Goal: Check status: Check status

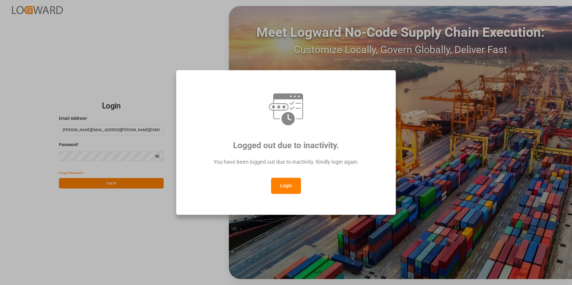
click at [295, 187] on button "Login" at bounding box center [286, 186] width 30 height 16
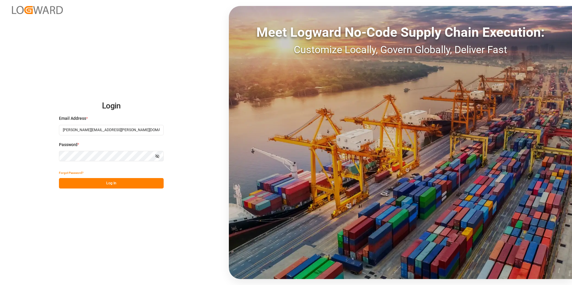
click at [141, 187] on button "Log In" at bounding box center [111, 183] width 105 height 10
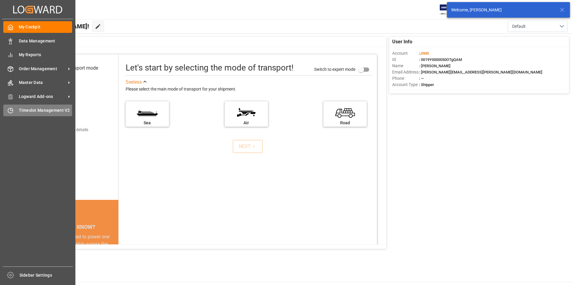
click at [26, 109] on span "Timeslot Management V2" at bounding box center [46, 110] width 54 height 6
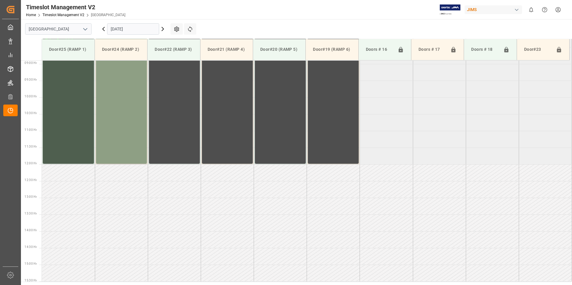
scroll to position [89, 0]
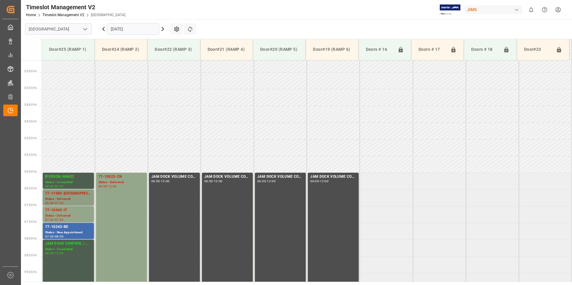
click at [59, 196] on div "77-11082-[GEOGRAPHIC_DATA]" at bounding box center [68, 194] width 46 height 6
click at [60, 208] on div "77-10443-IT" at bounding box center [68, 211] width 46 height 6
click at [64, 228] on div "77-10243-BE" at bounding box center [68, 227] width 46 height 6
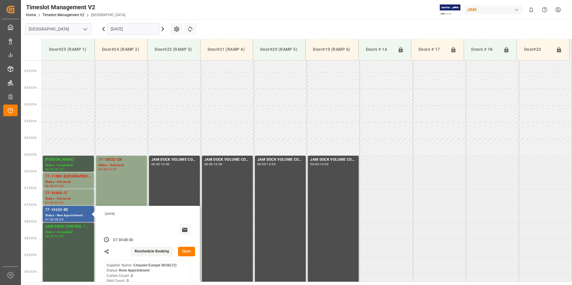
scroll to position [118, 0]
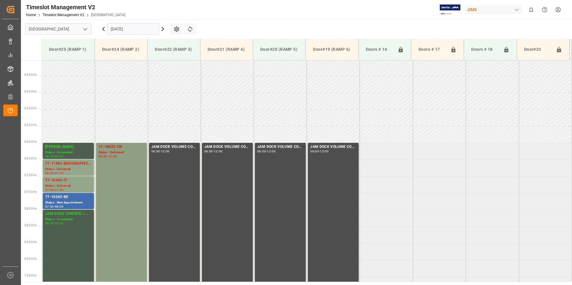
click at [113, 145] on div "77-10022-CN" at bounding box center [121, 147] width 46 height 6
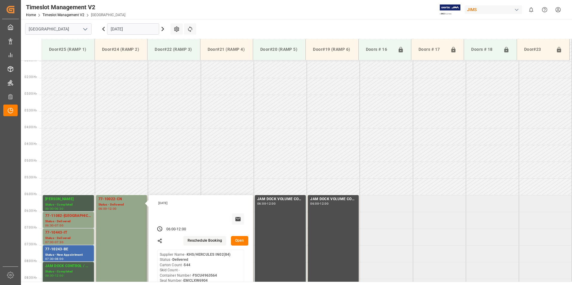
scroll to position [59, 0]
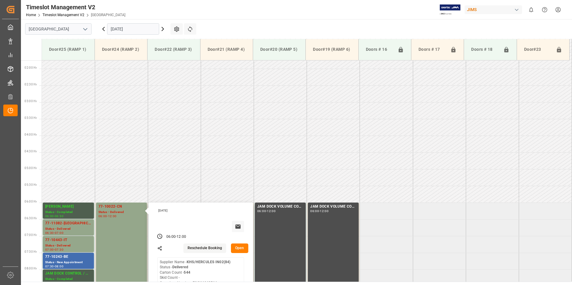
click at [121, 28] on input "[DATE]" at bounding box center [133, 28] width 52 height 11
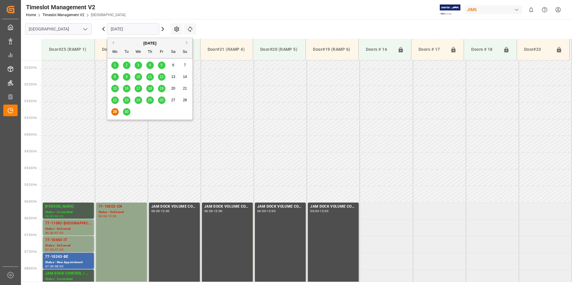
click at [127, 113] on span "30" at bounding box center [126, 112] width 4 height 4
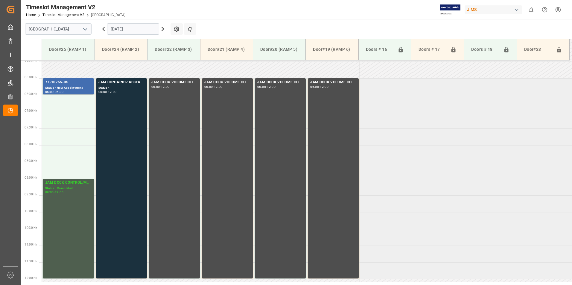
scroll to position [178, 0]
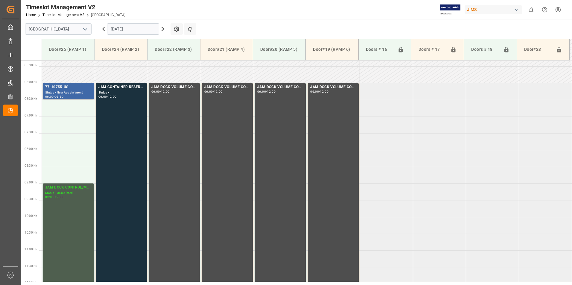
click at [73, 94] on div "Status - New Appointment" at bounding box center [68, 92] width 46 height 5
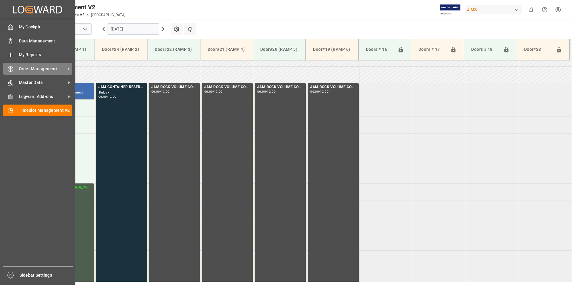
click at [39, 67] on span "Order Management" at bounding box center [42, 69] width 47 height 6
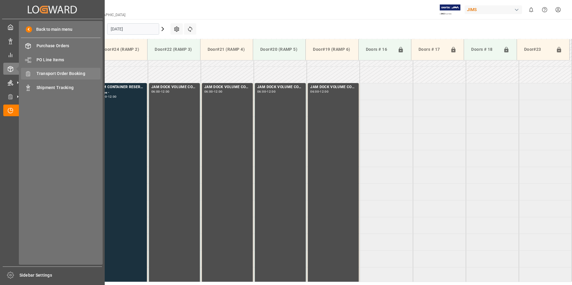
click at [60, 75] on span "Transport Order Booking" at bounding box center [69, 74] width 64 height 6
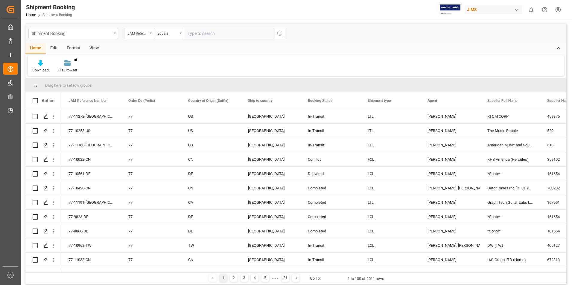
click at [194, 32] on input "text" at bounding box center [229, 33] width 90 height 11
type input "77-11174-ID"
click at [282, 34] on icon "search button" at bounding box center [279, 33] width 7 height 7
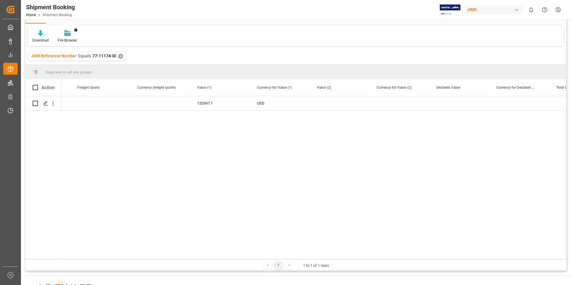
scroll to position [0, 1433]
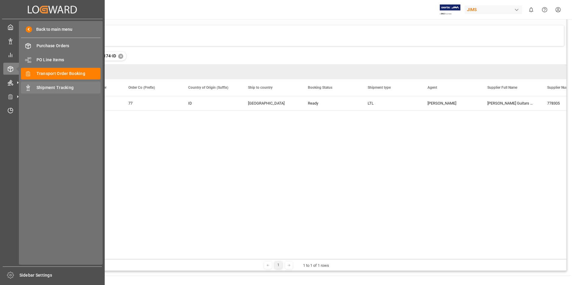
click at [46, 88] on span "Shipment Tracking" at bounding box center [69, 88] width 64 height 6
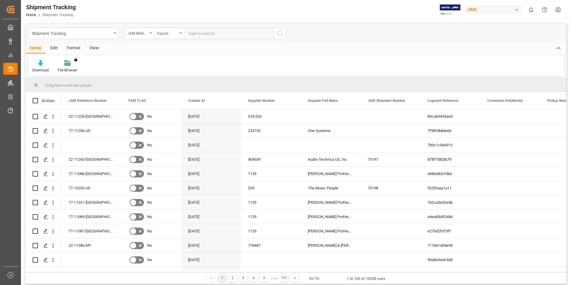
click at [201, 34] on input "text" at bounding box center [229, 33] width 90 height 11
paste input "77-11174-ID"
type input "77-11174-ID"
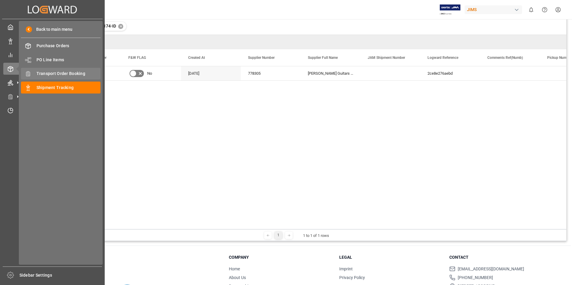
click at [47, 74] on span "Transport Order Booking" at bounding box center [69, 74] width 64 height 6
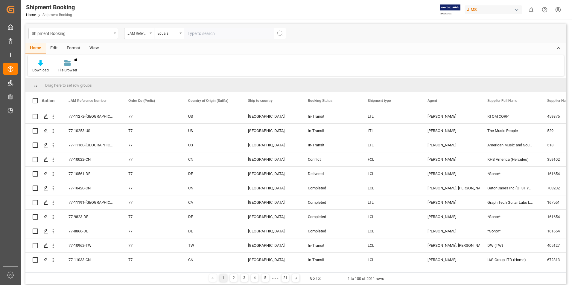
click at [196, 32] on input "text" at bounding box center [229, 33] width 90 height 11
paste input "77-11174-ID"
type input "77-11174-ID"
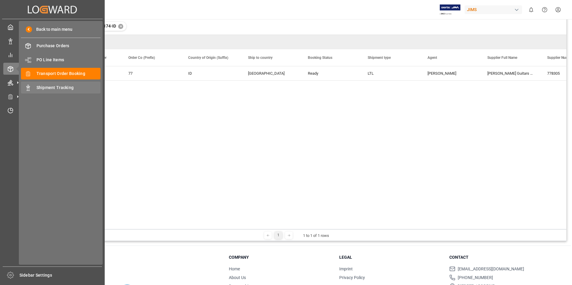
click at [50, 89] on span "Shipment Tracking" at bounding box center [69, 88] width 64 height 6
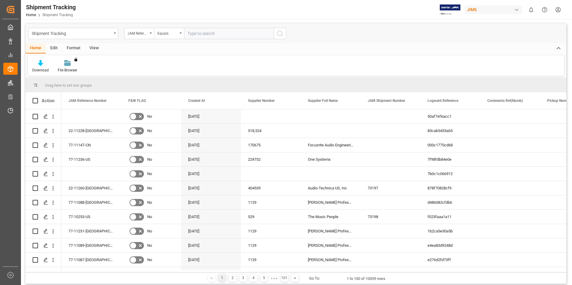
click at [204, 32] on input "text" at bounding box center [229, 33] width 90 height 11
paste input "77-11174-ID"
type input "77-11174-ID"
click at [279, 34] on icon "search button" at bounding box center [279, 33] width 7 height 7
